Goal: Transaction & Acquisition: Purchase product/service

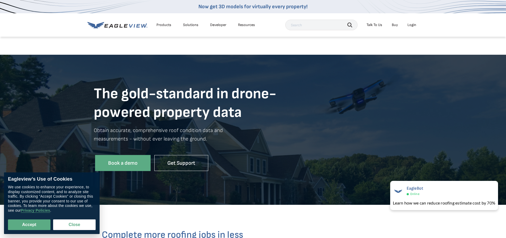
drag, startPoint x: 212, startPoint y: 93, endPoint x: 213, endPoint y: 41, distance: 52.1
click at [166, 25] on div "Products" at bounding box center [163, 25] width 15 height 5
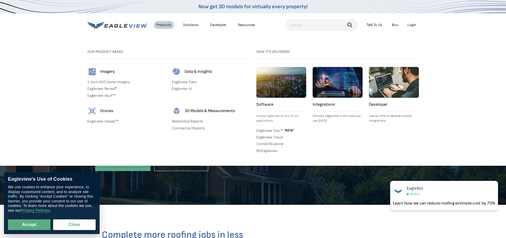
click at [102, 120] on link "Eagleview Assess™" at bounding box center [126, 121] width 78 height 5
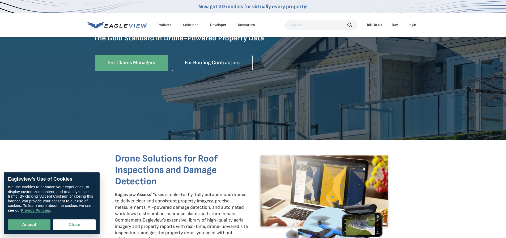
scroll to position [106, 0]
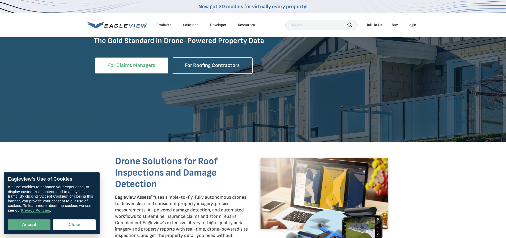
click at [133, 64] on link "For Claims Managers" at bounding box center [131, 65] width 73 height 16
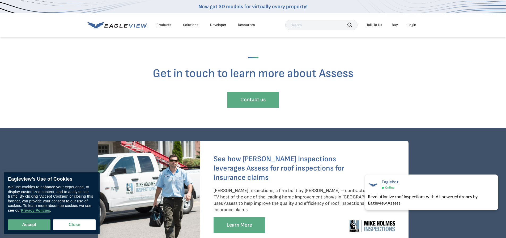
scroll to position [1169, 0]
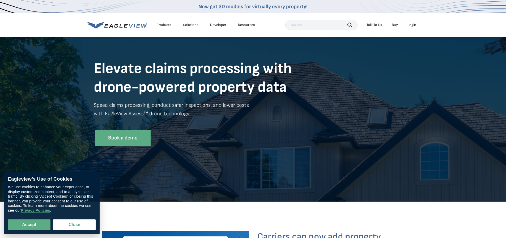
scroll to position [53, 0]
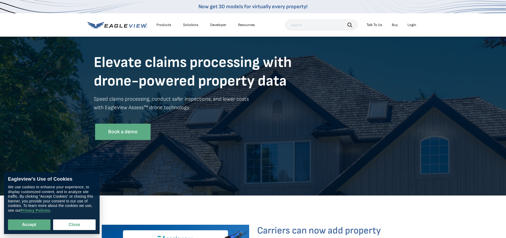
click at [395, 26] on link "Buy" at bounding box center [395, 25] width 6 height 5
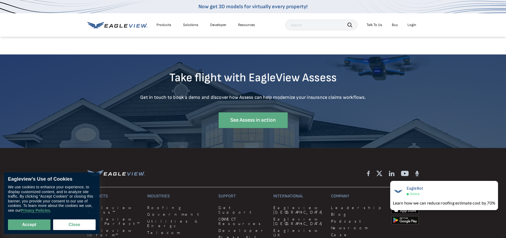
scroll to position [2072, 0]
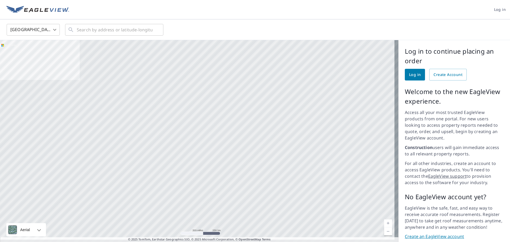
click at [141, 126] on div at bounding box center [199, 143] width 398 height 206
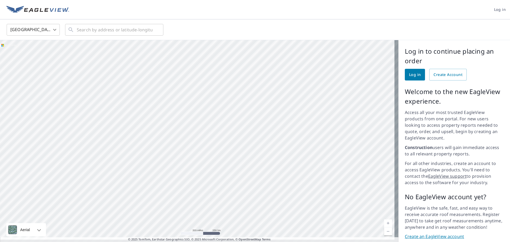
click at [141, 120] on div at bounding box center [199, 143] width 398 height 206
drag, startPoint x: 148, startPoint y: 102, endPoint x: 156, endPoint y: 117, distance: 16.9
click at [156, 117] on div at bounding box center [199, 143] width 398 height 206
